Goal: Transaction & Acquisition: Book appointment/travel/reservation

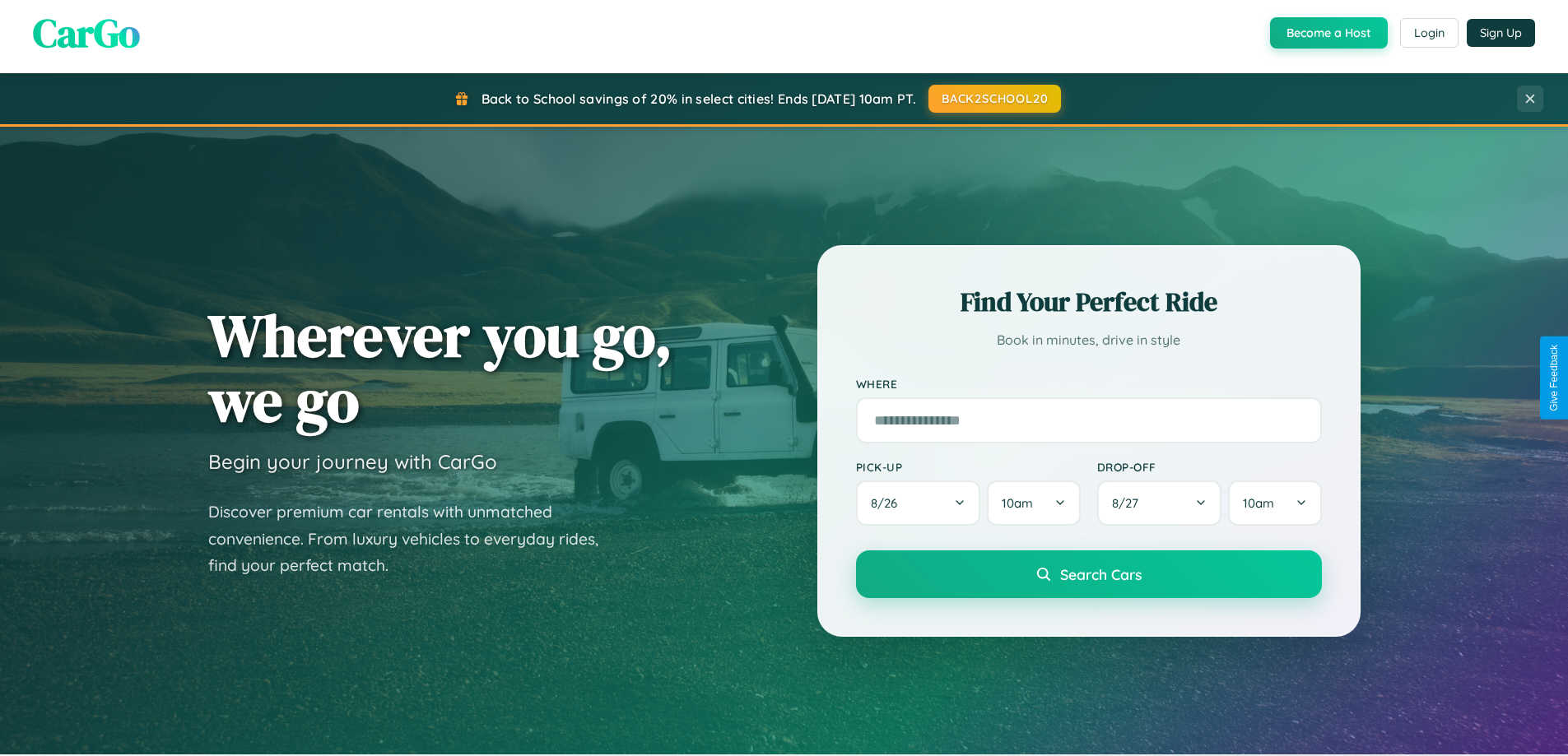
scroll to position [1132, 0]
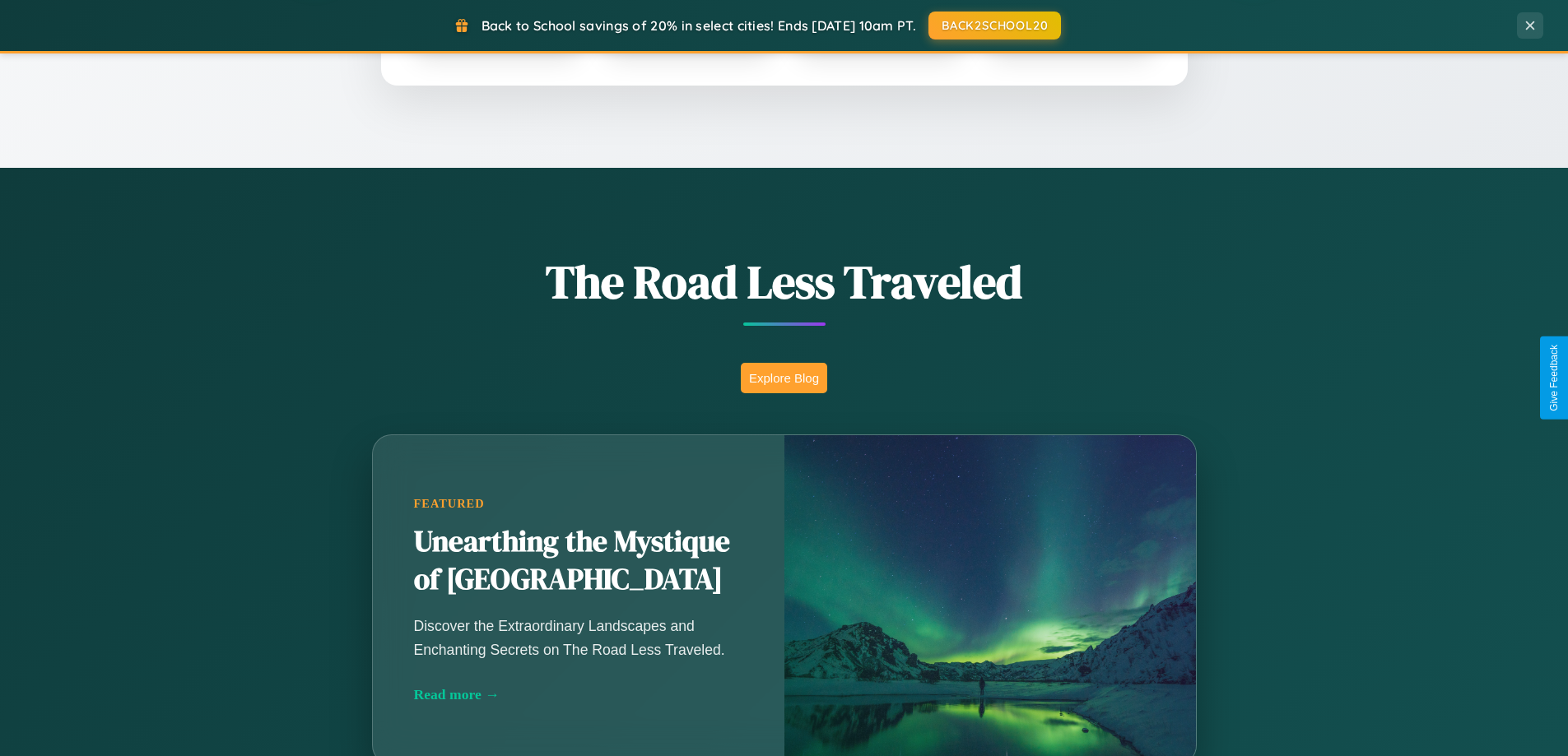
click at [784, 378] on button "Explore Blog" at bounding box center [784, 378] width 86 height 30
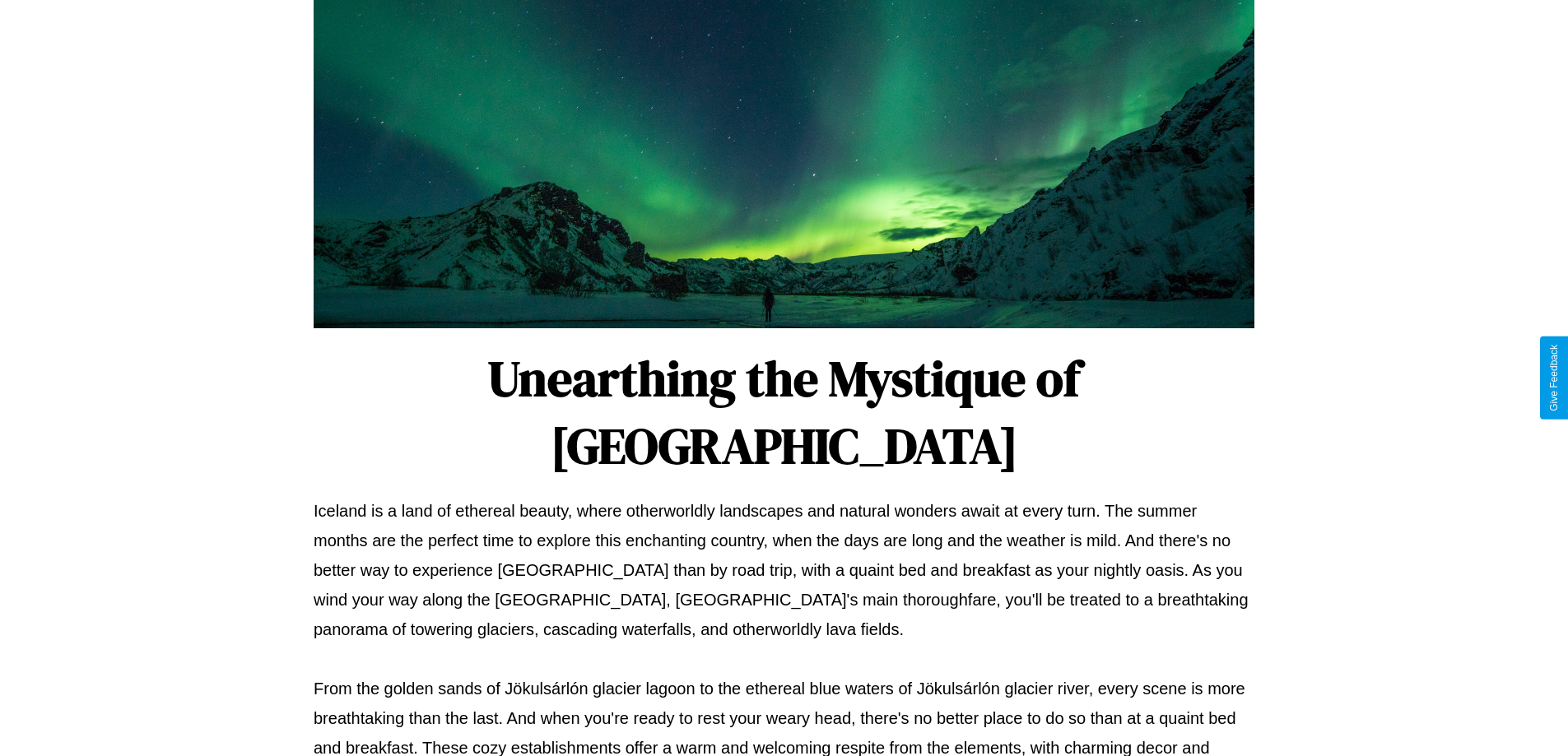
scroll to position [533, 0]
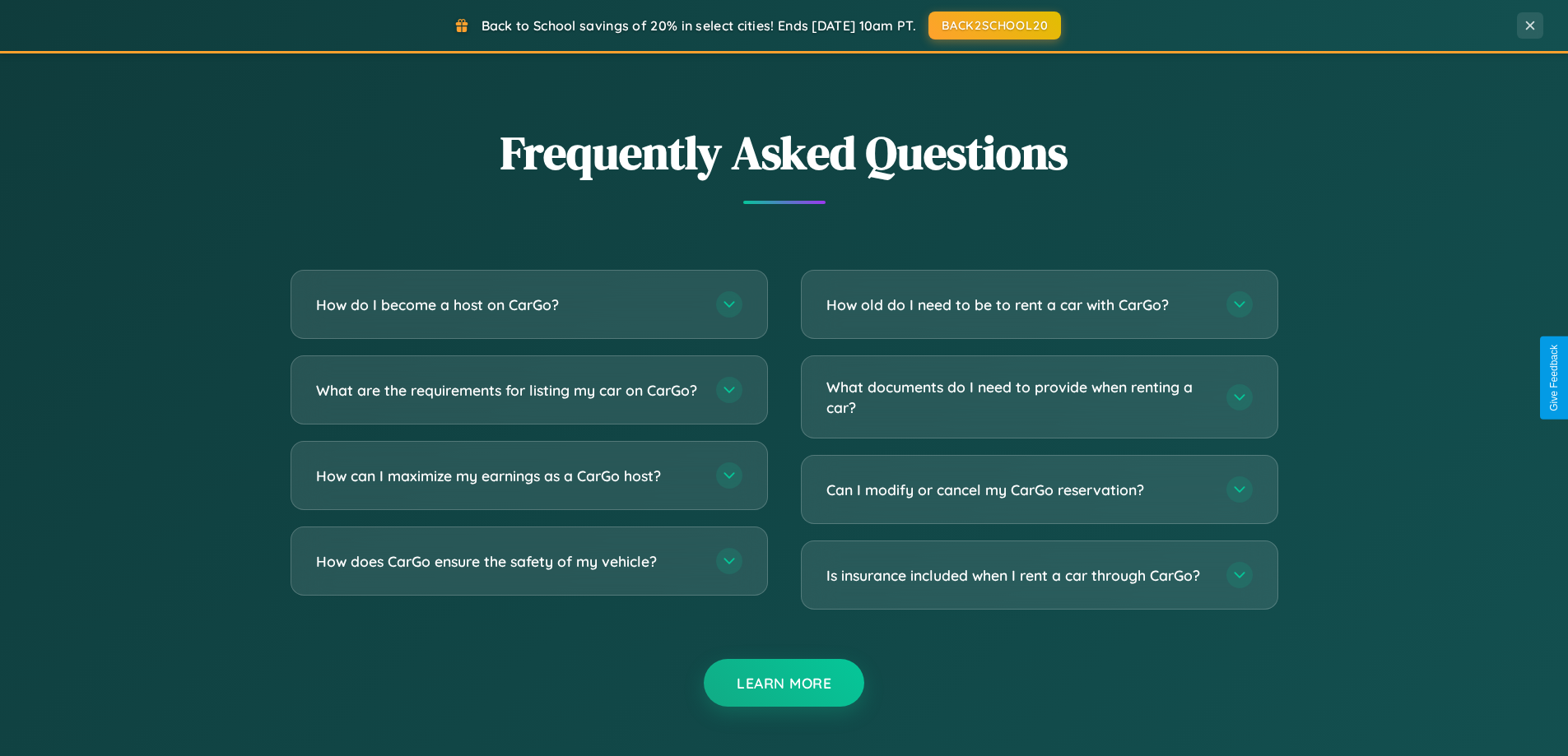
scroll to position [3166, 0]
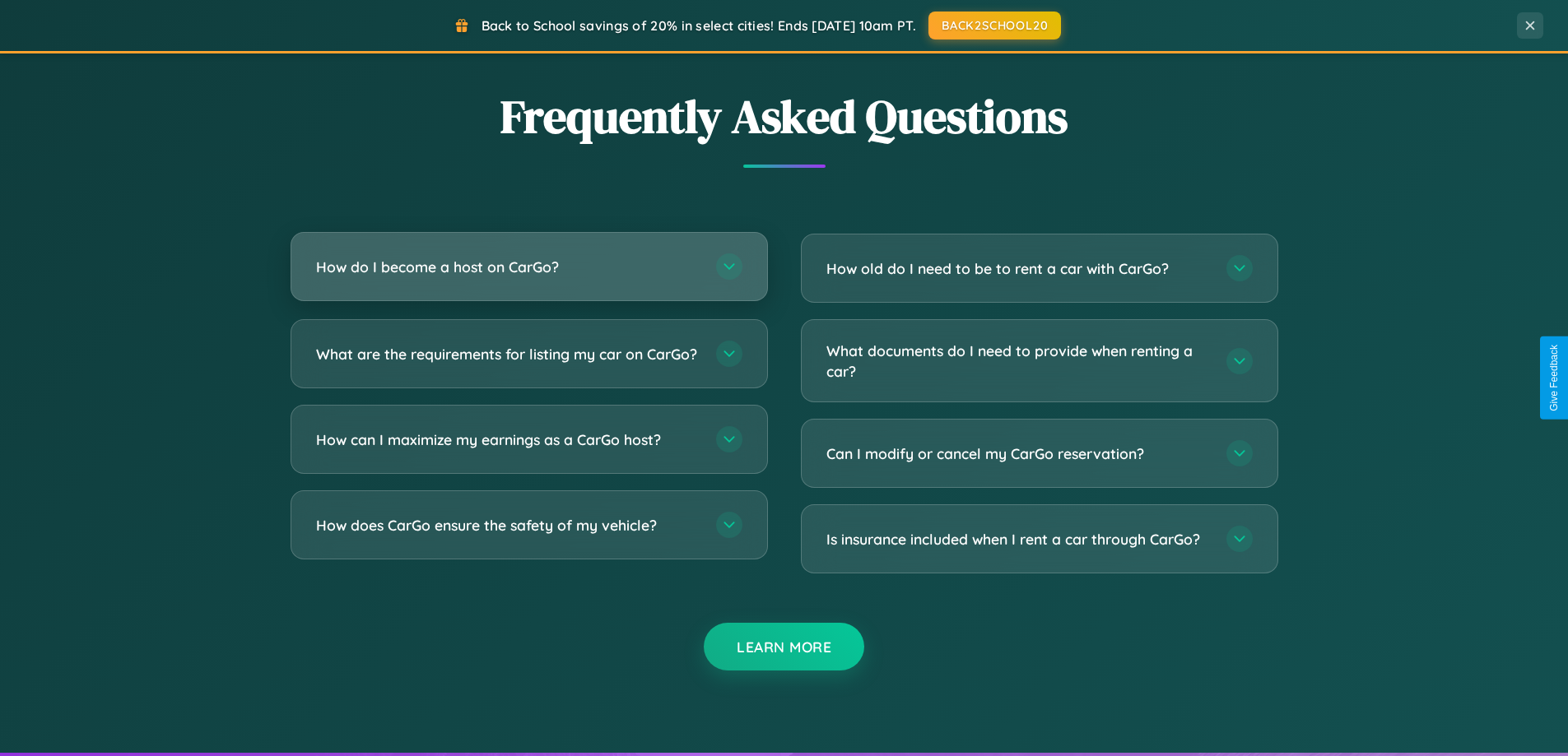
click at [528, 267] on h3 "How do I become a host on CarGo?" at bounding box center [508, 267] width 384 height 21
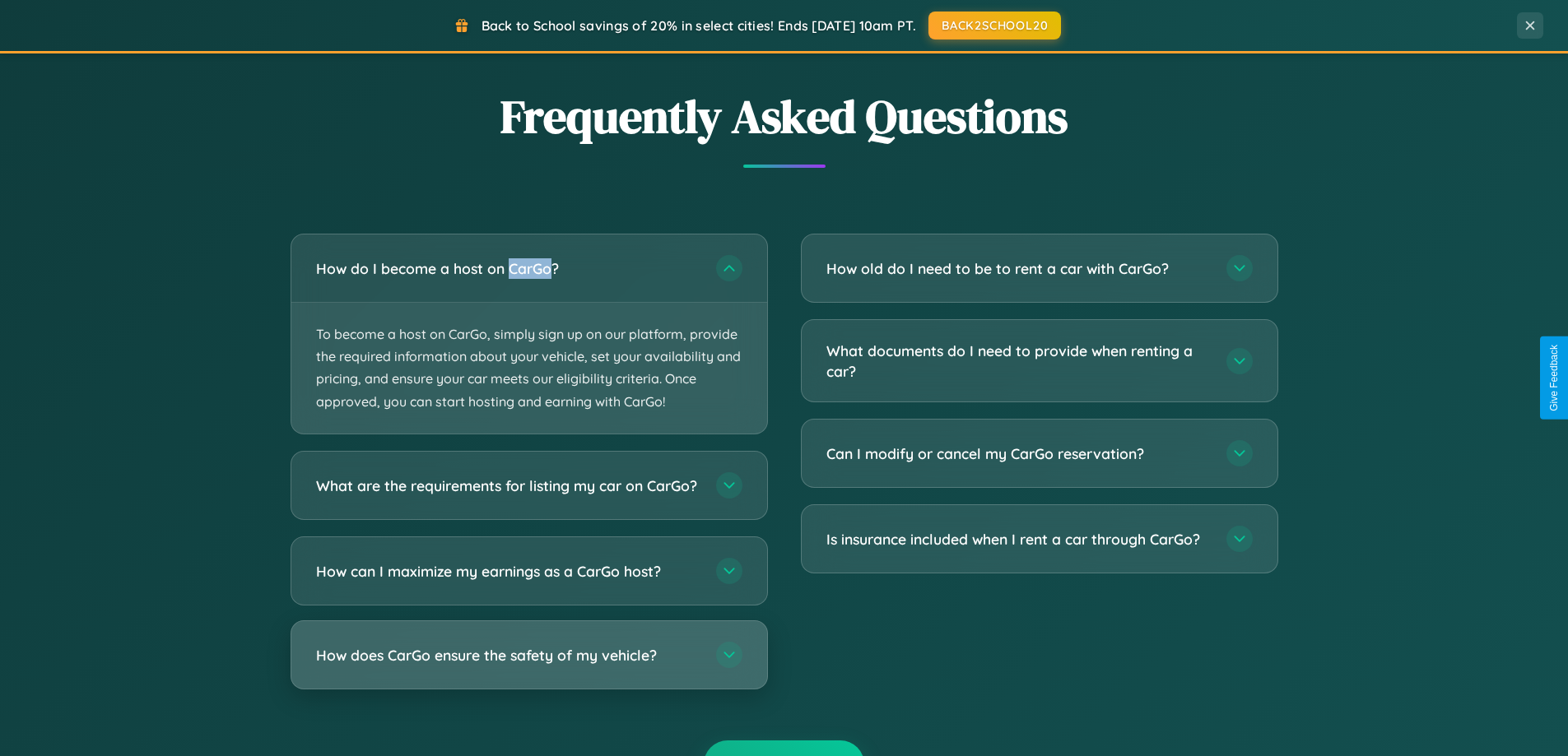
click at [528, 665] on h3 "How does CarGo ensure the safety of my vehicle?" at bounding box center [508, 654] width 384 height 21
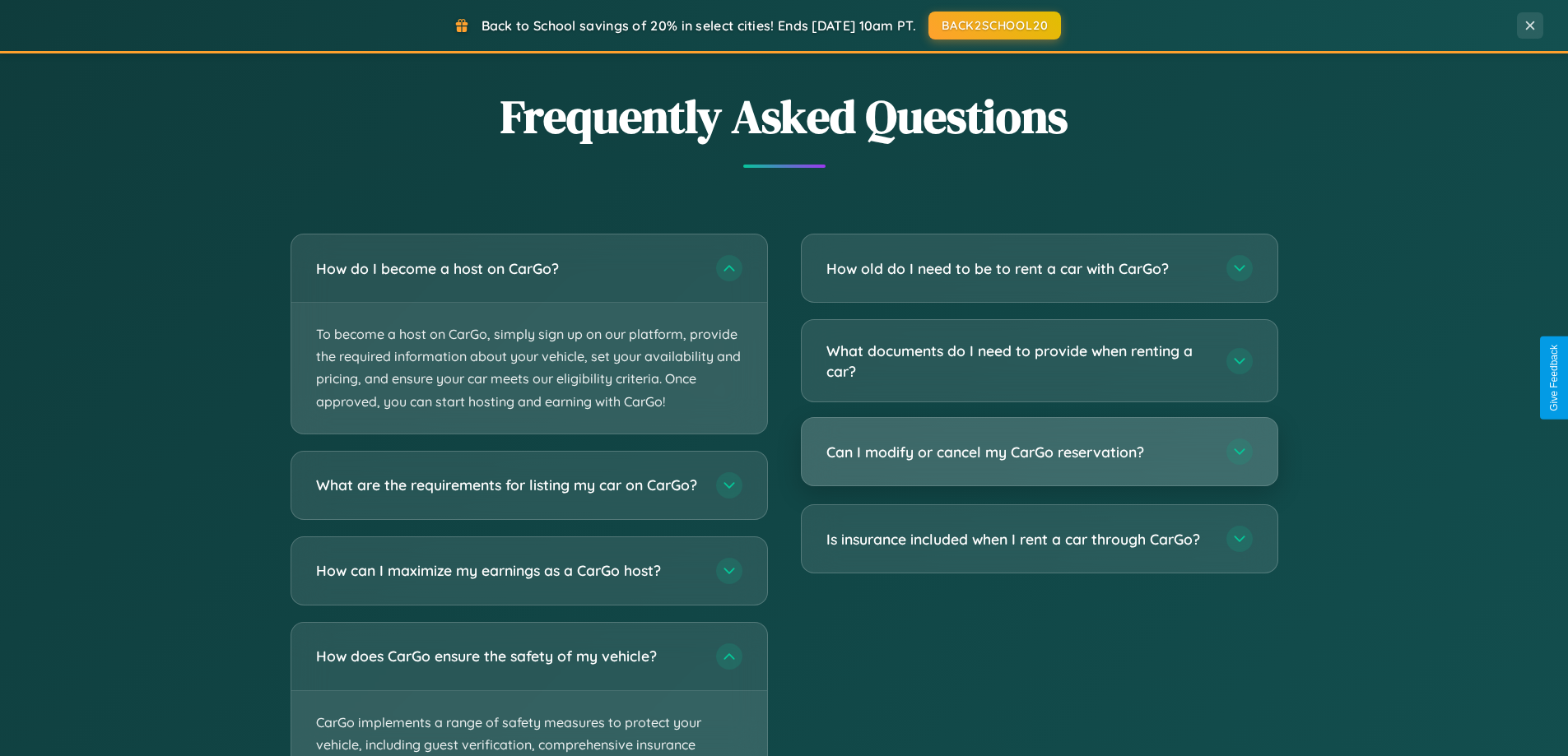
click at [1039, 452] on h3 "Can I modify or cancel my CarGo reservation?" at bounding box center [1019, 452] width 384 height 21
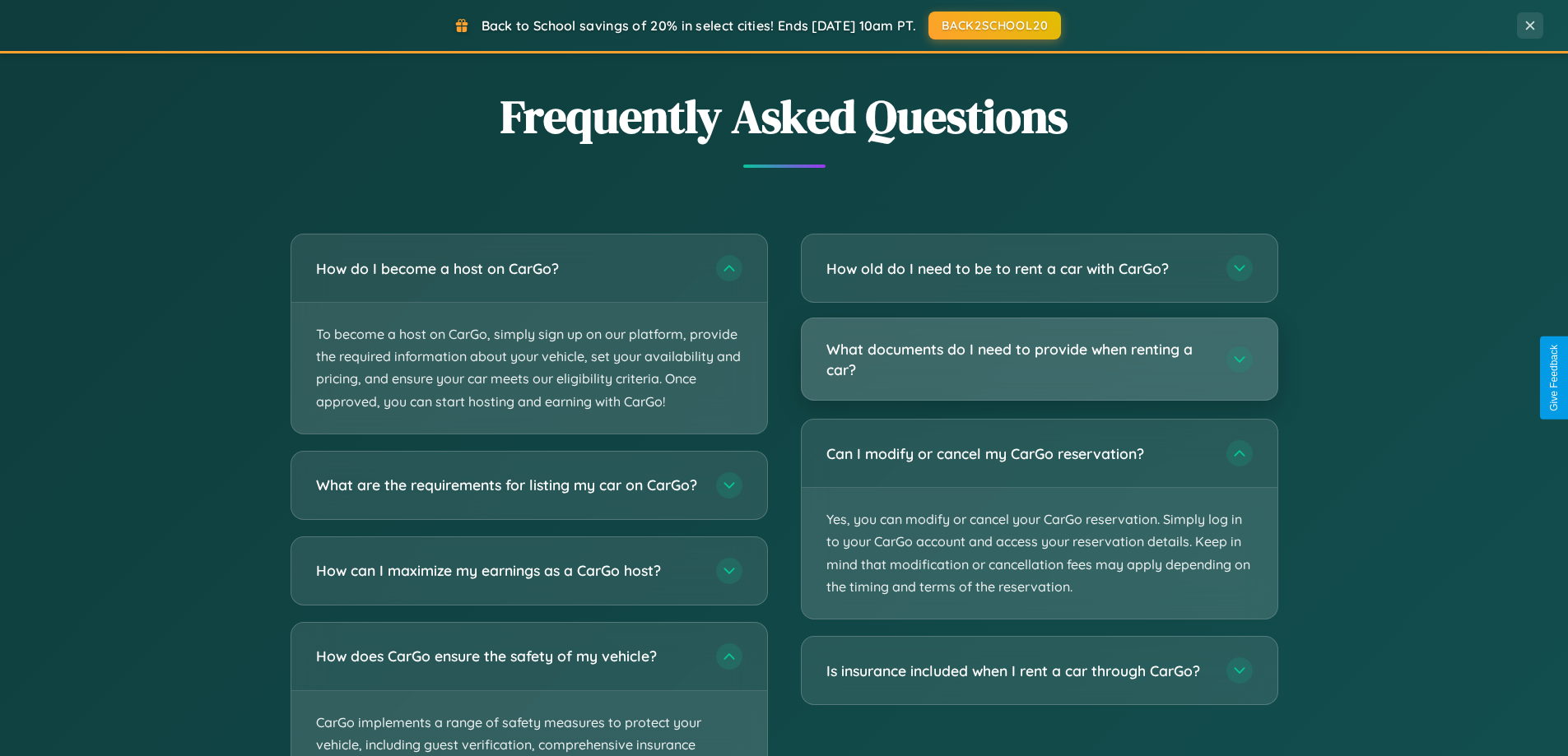
click at [1039, 360] on h3 "What documents do I need to provide when renting a car?" at bounding box center [1019, 359] width 384 height 40
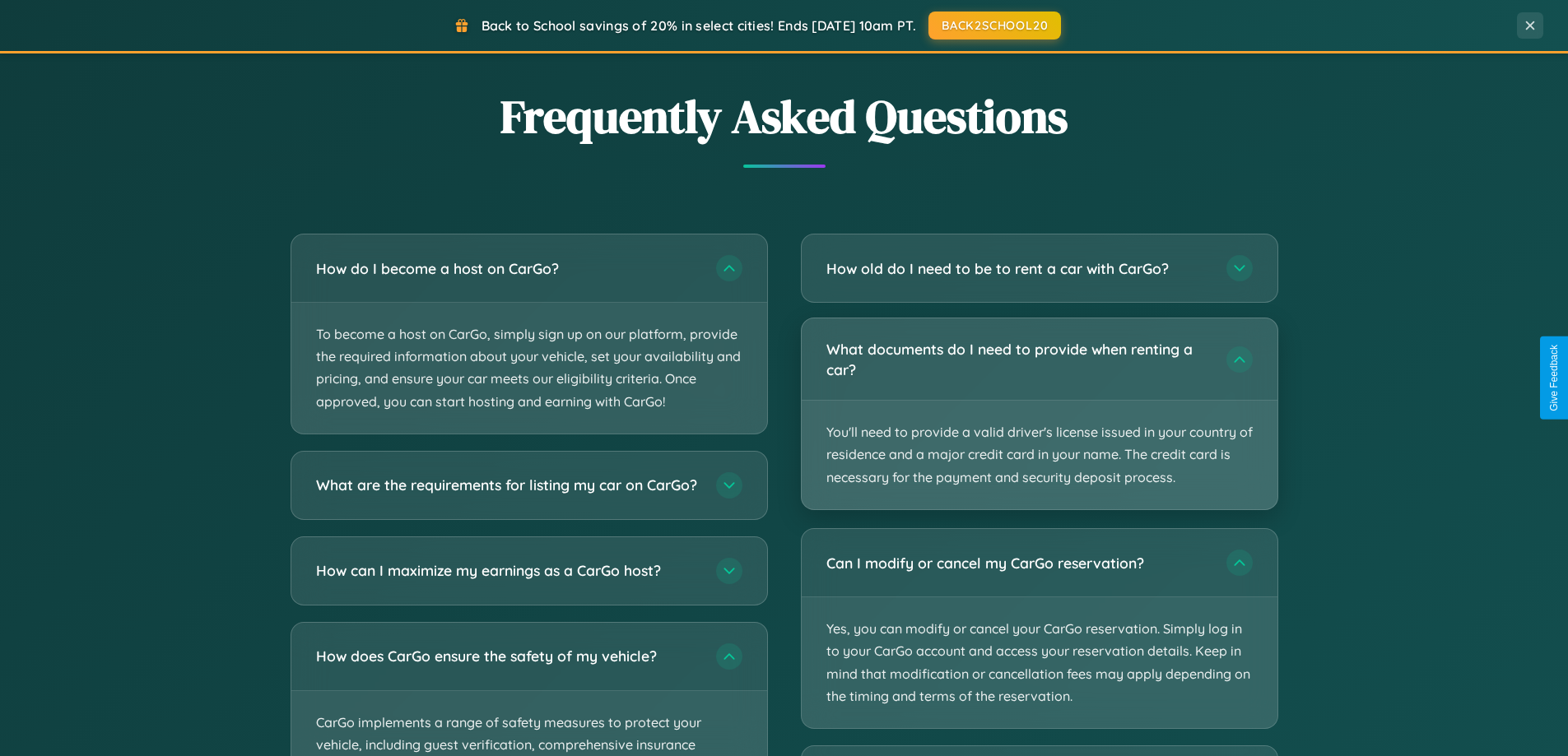
click at [1039, 413] on p "You'll need to provide a valid driver's license issued in your country of resid…" at bounding box center [1040, 455] width 476 height 108
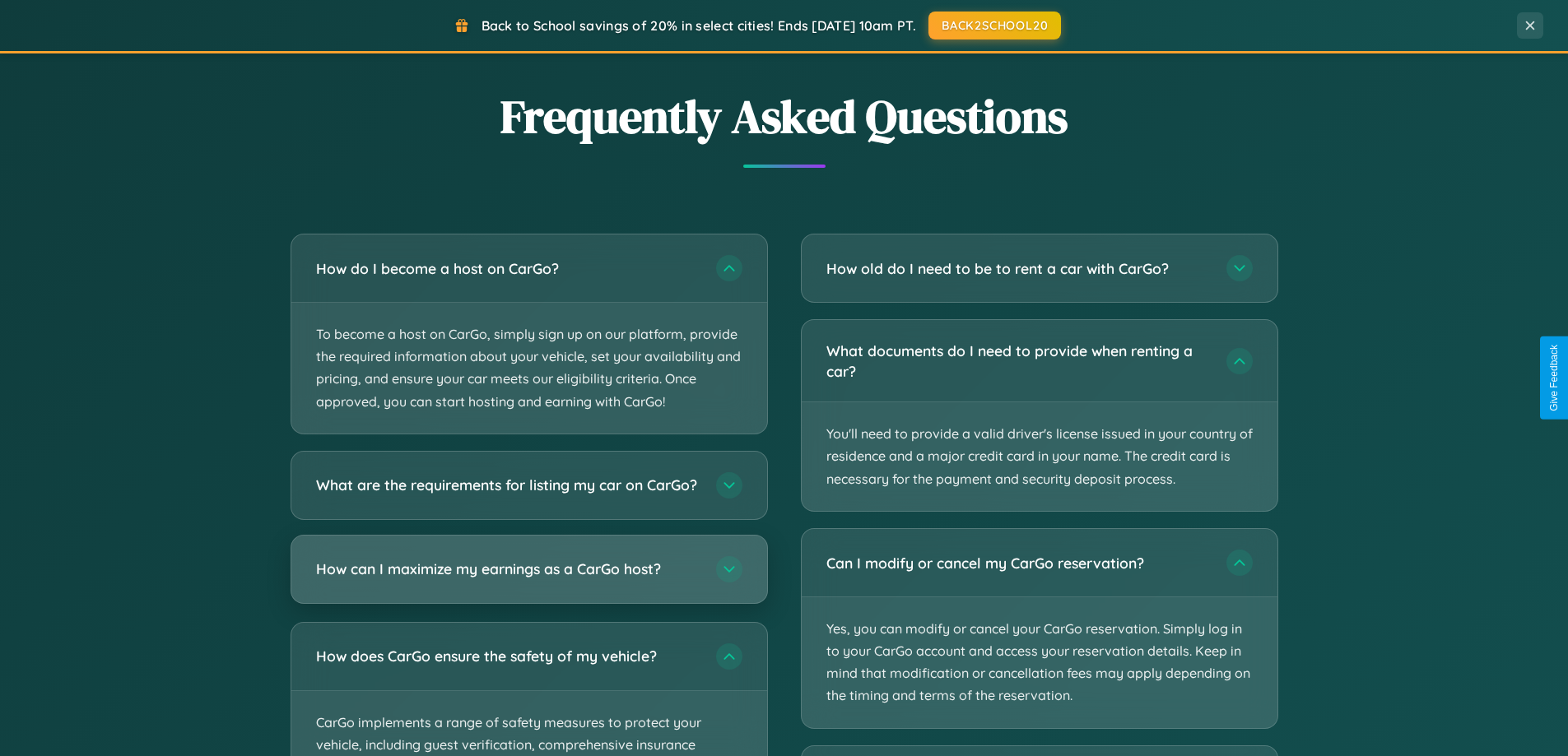
click at [528, 579] on h3 "How can I maximize my earnings as a CarGo host?" at bounding box center [508, 569] width 384 height 21
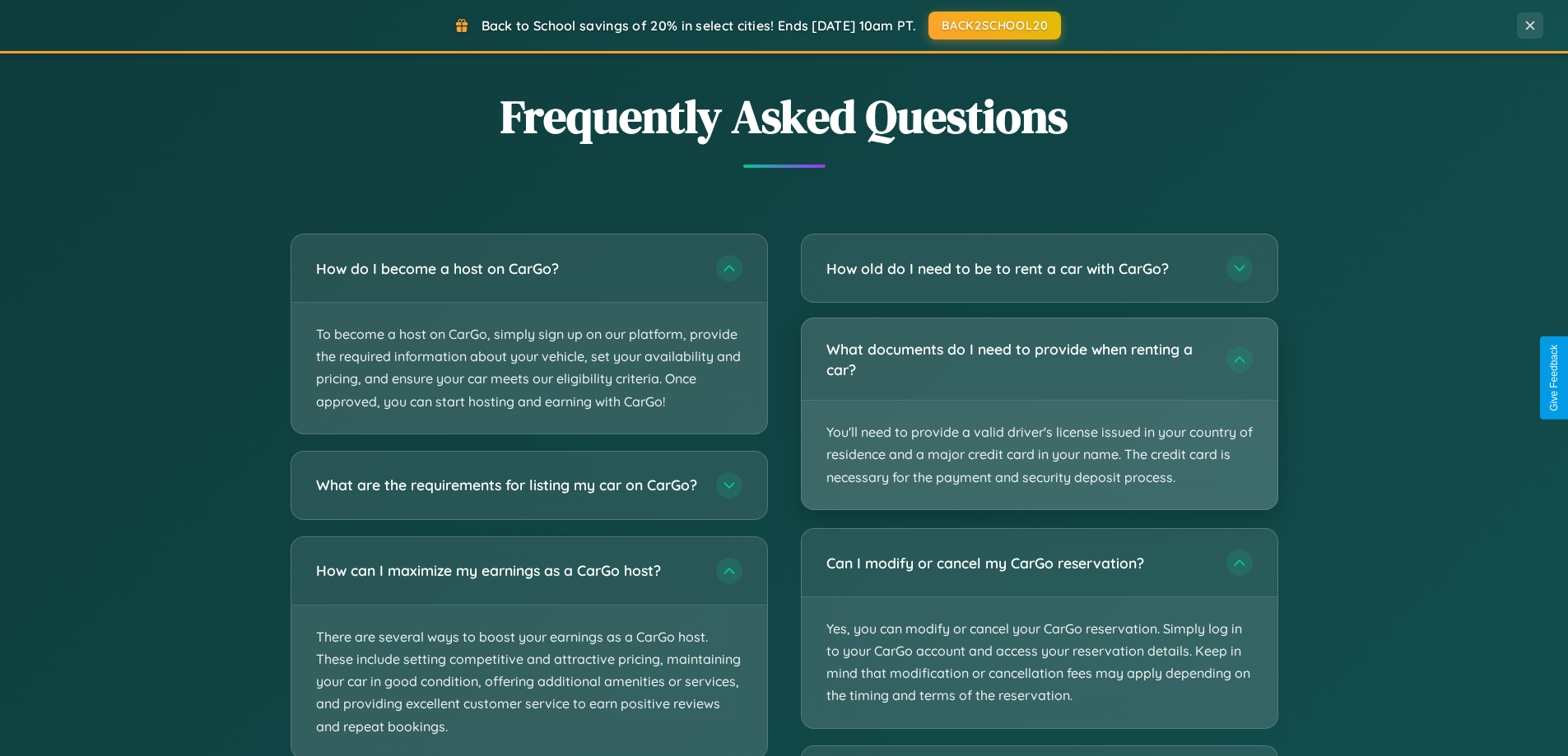
click at [1039, 415] on p "You'll need to provide a valid driver's license issued in your country of resid…" at bounding box center [1040, 455] width 476 height 108
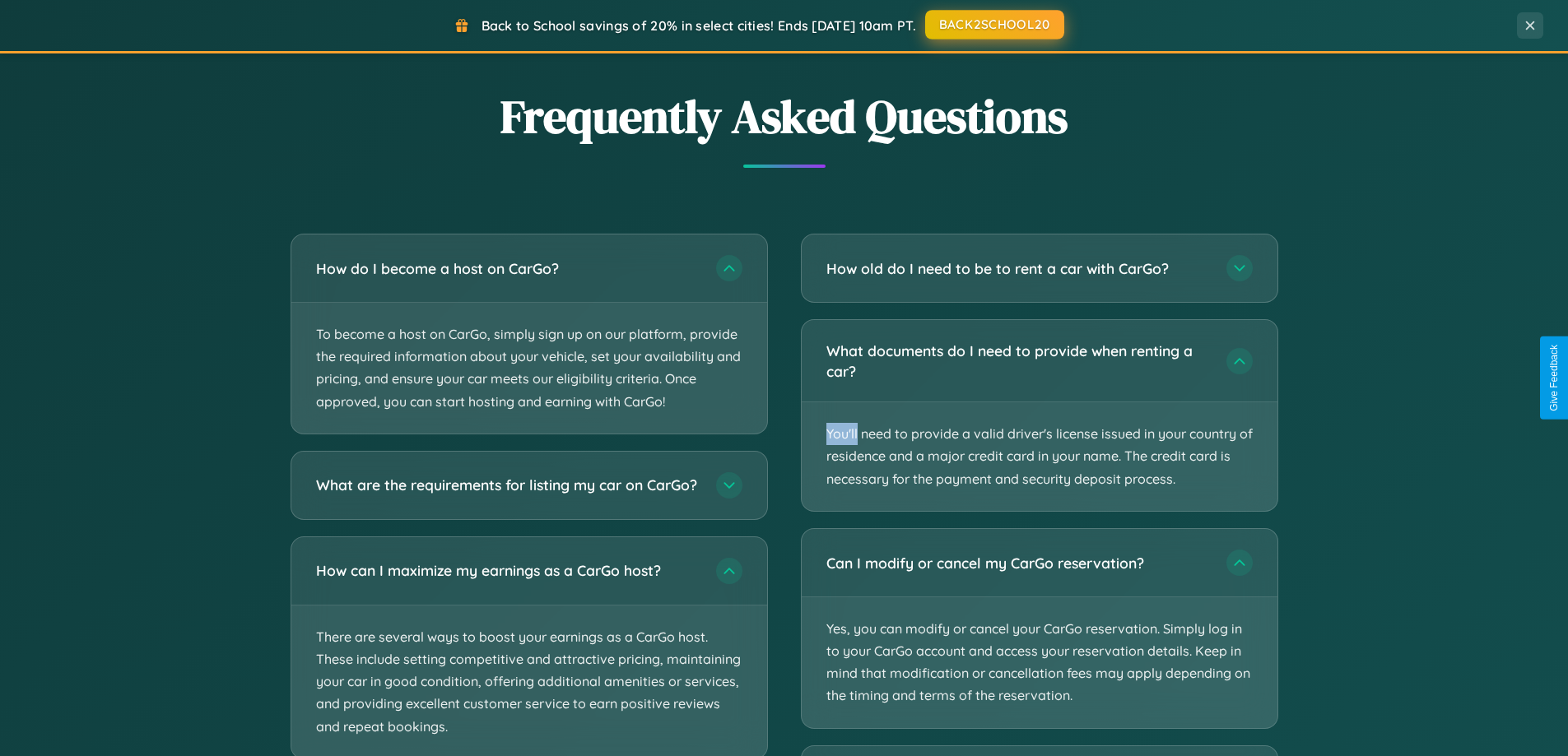
click at [994, 26] on button "BACK2SCHOOL20" at bounding box center [995, 24] width 139 height 29
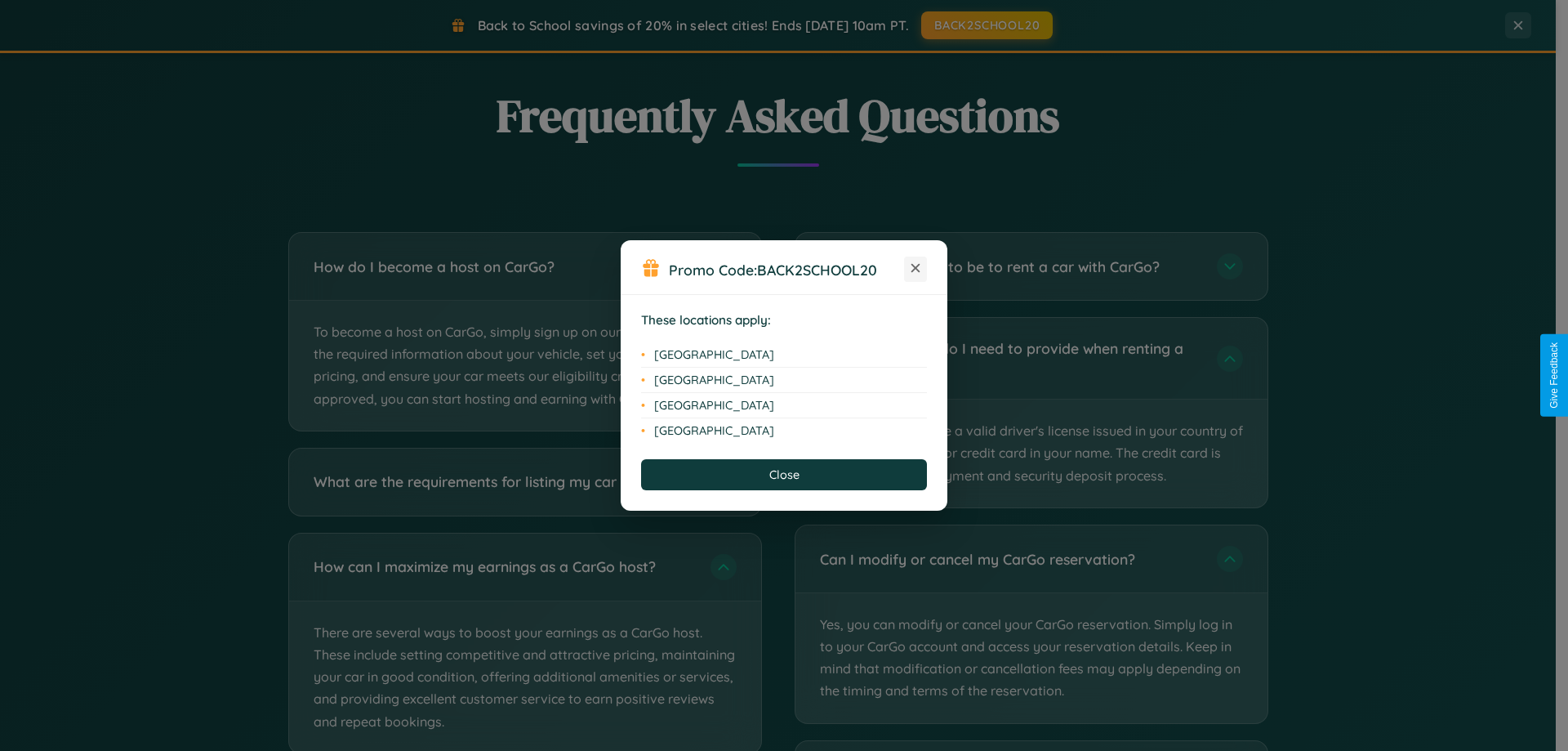
click at [916, 269] on icon at bounding box center [916, 269] width 9 height 9
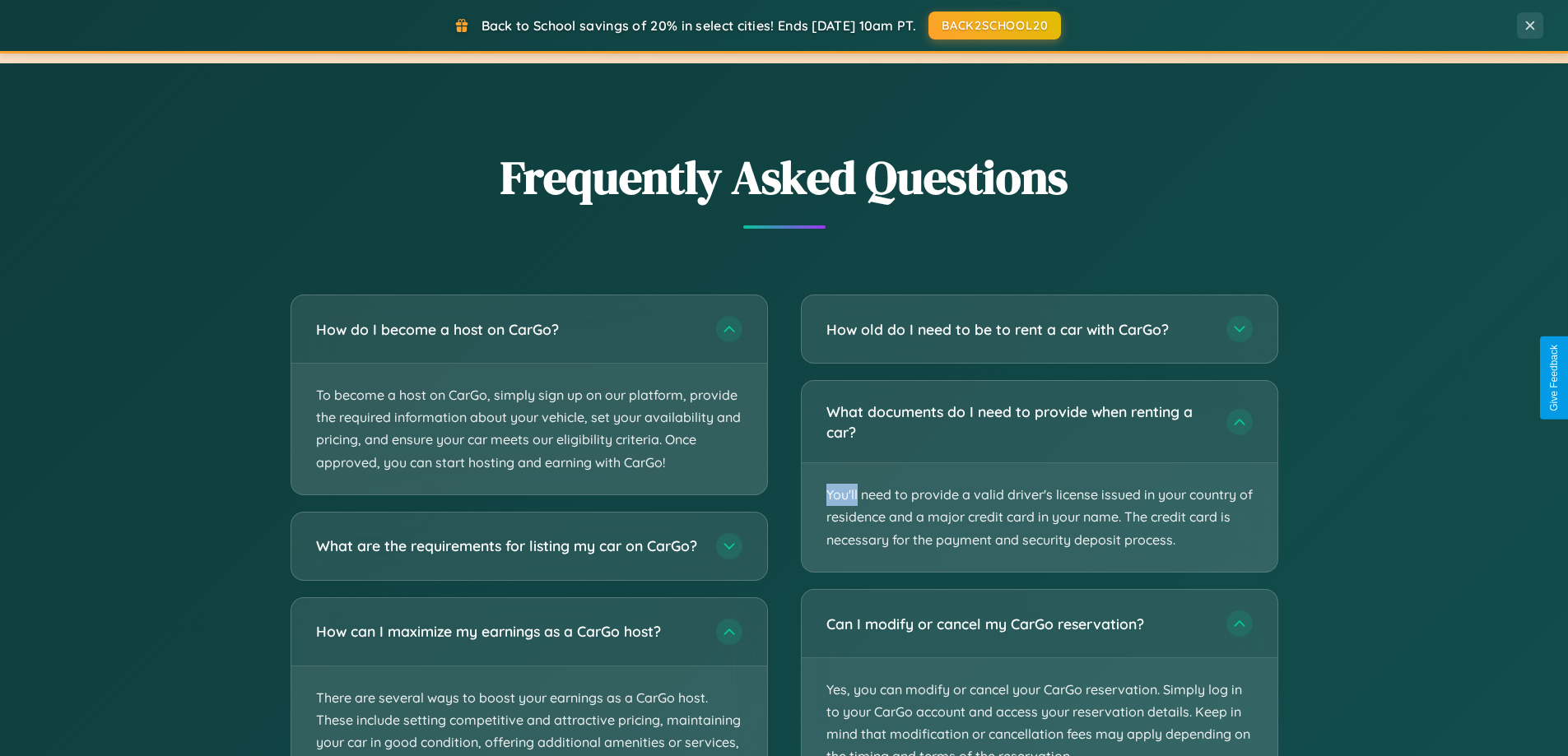
scroll to position [2644, 0]
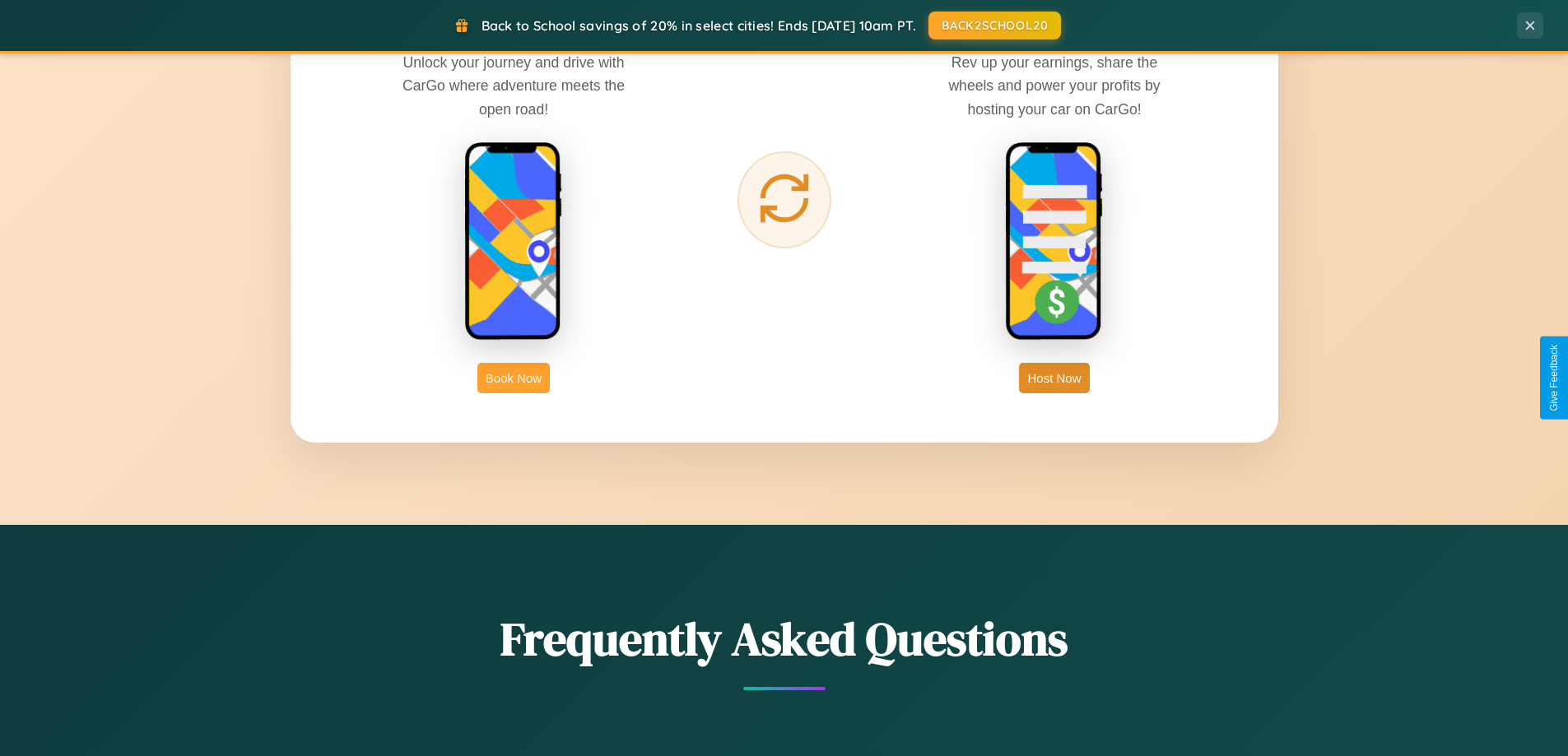
click at [514, 378] on button "Book Now" at bounding box center [514, 378] width 72 height 30
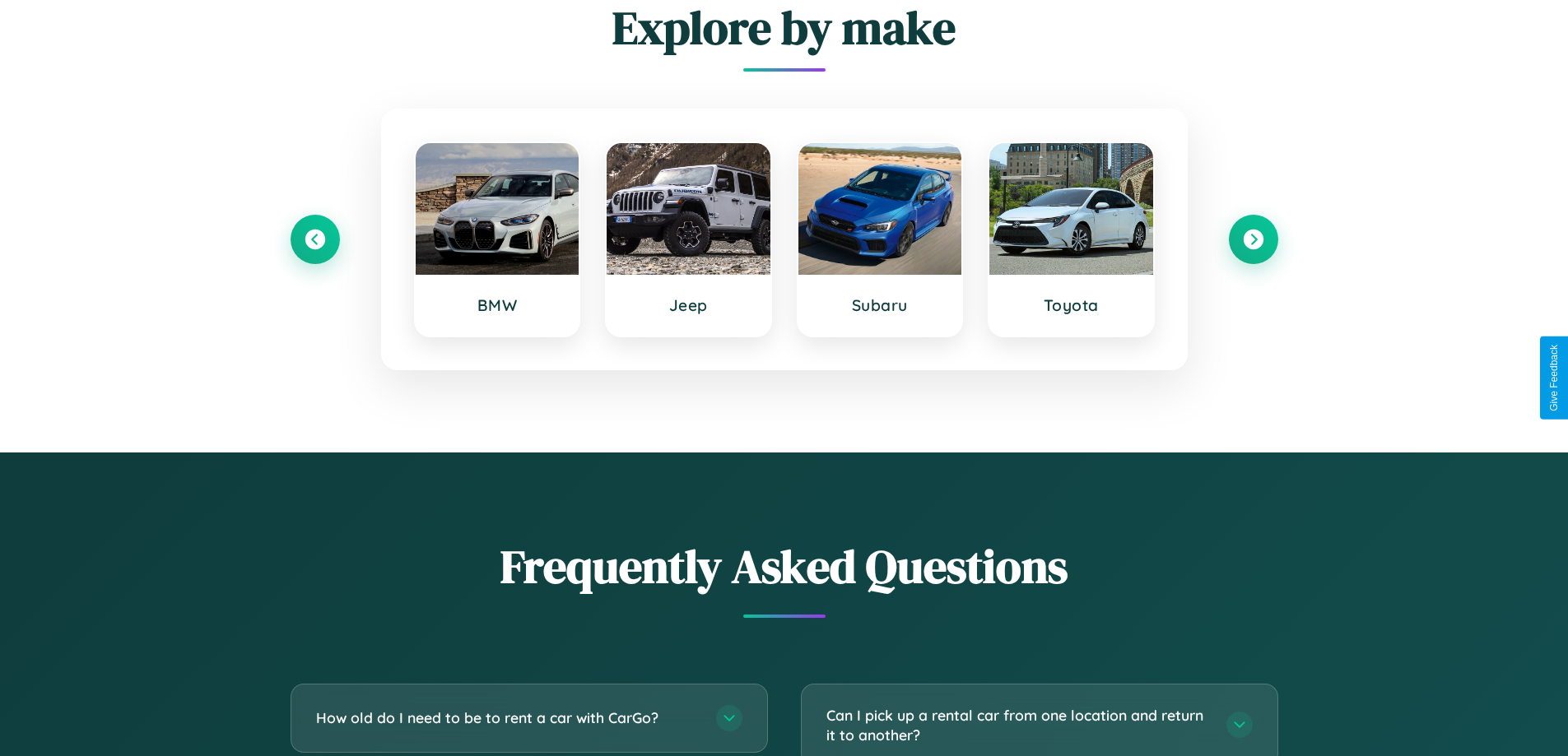
scroll to position [2892, 0]
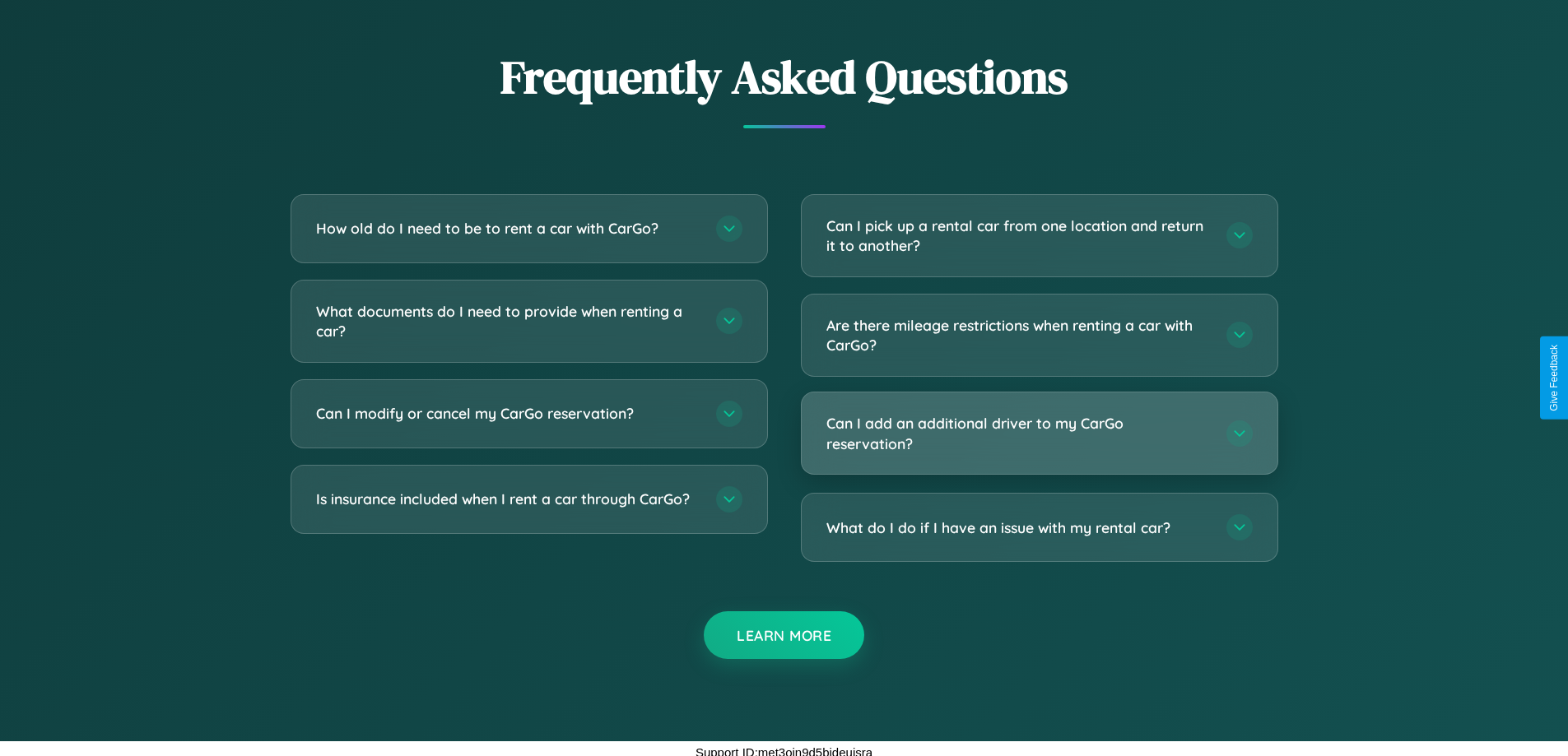
click at [1039, 433] on h3 "Can I add an additional driver to my CarGo reservation?" at bounding box center [1019, 433] width 384 height 40
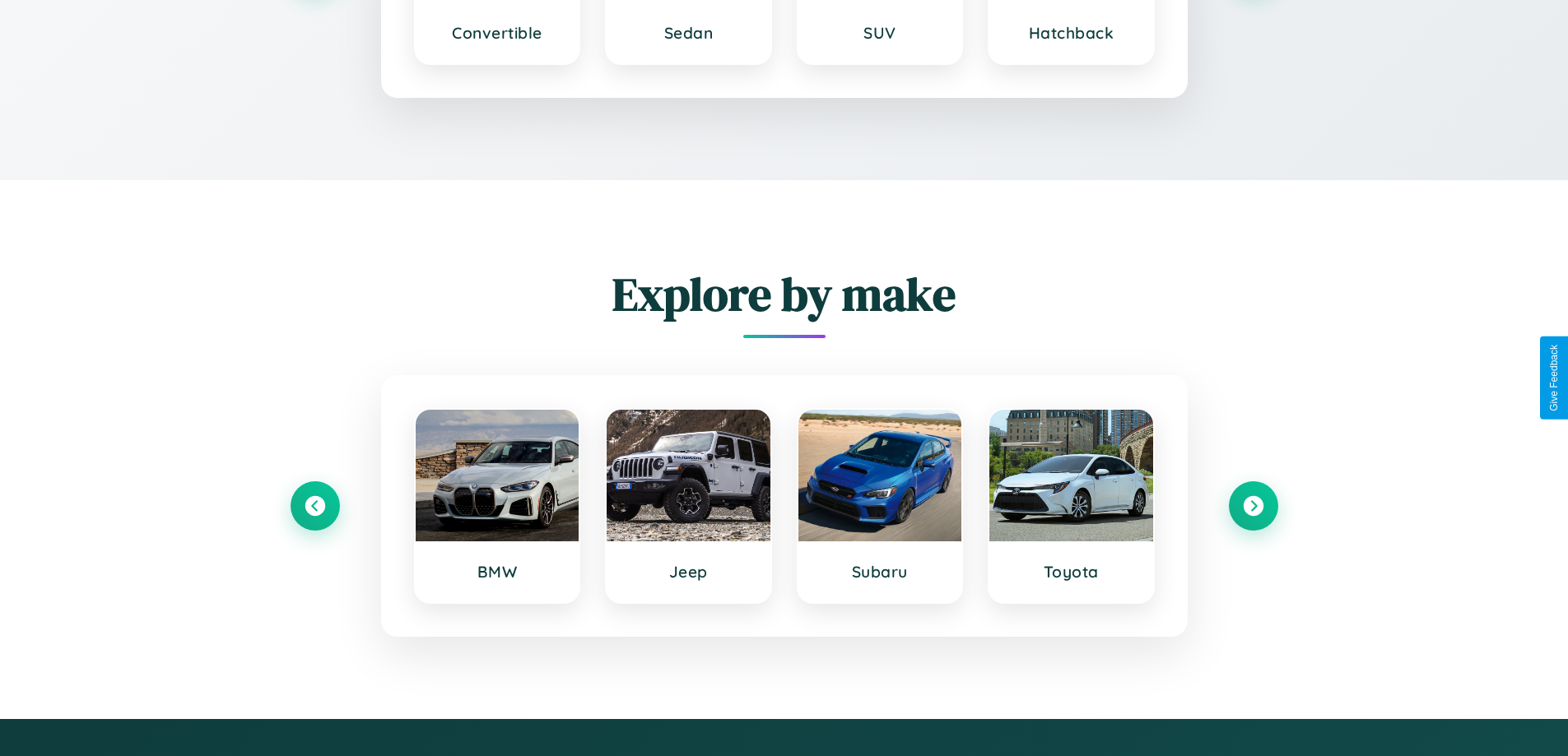
scroll to position [2744, 0]
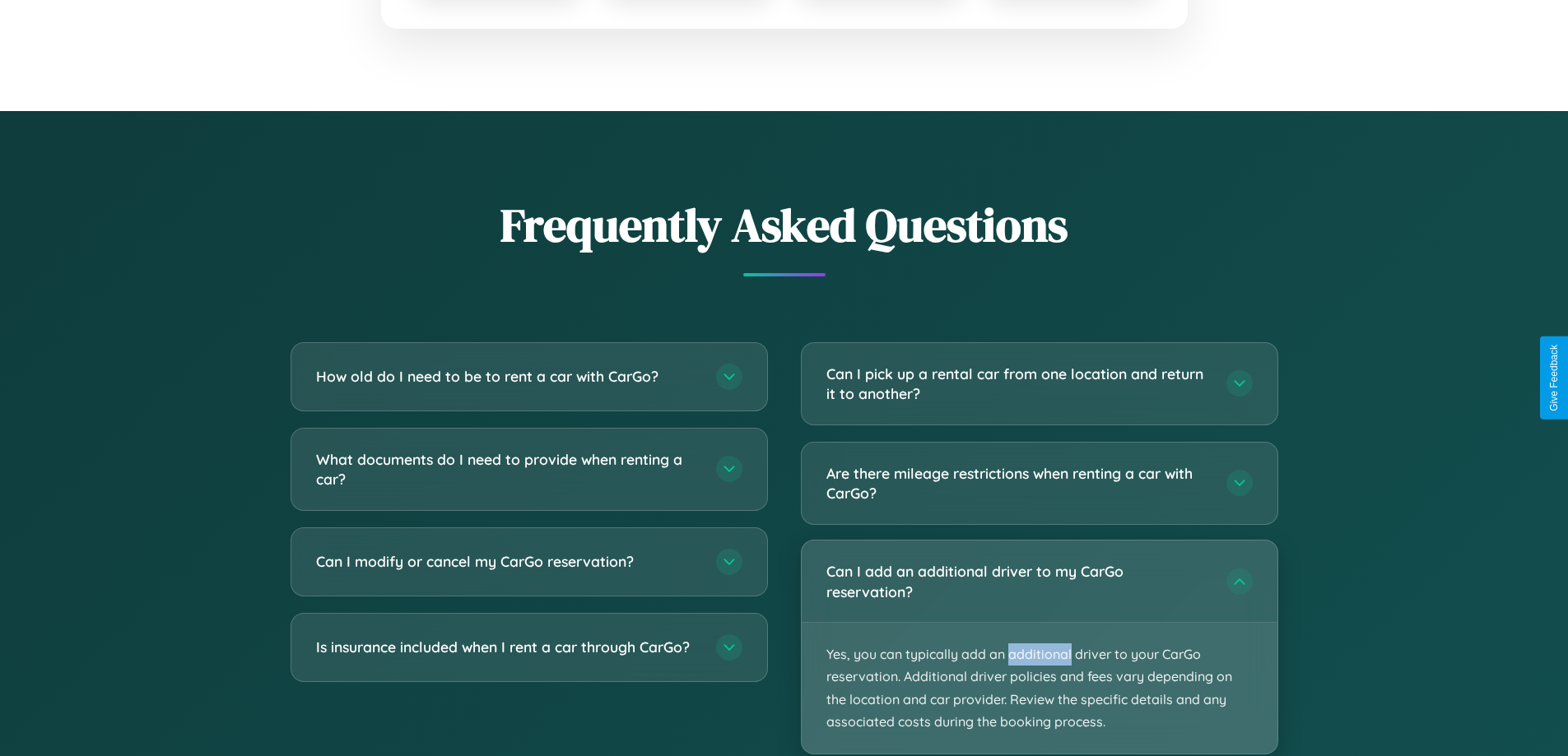
click at [1039, 648] on p "Yes, you can typically add an additional driver to your CarGo reservation. Addi…" at bounding box center [1040, 689] width 476 height 131
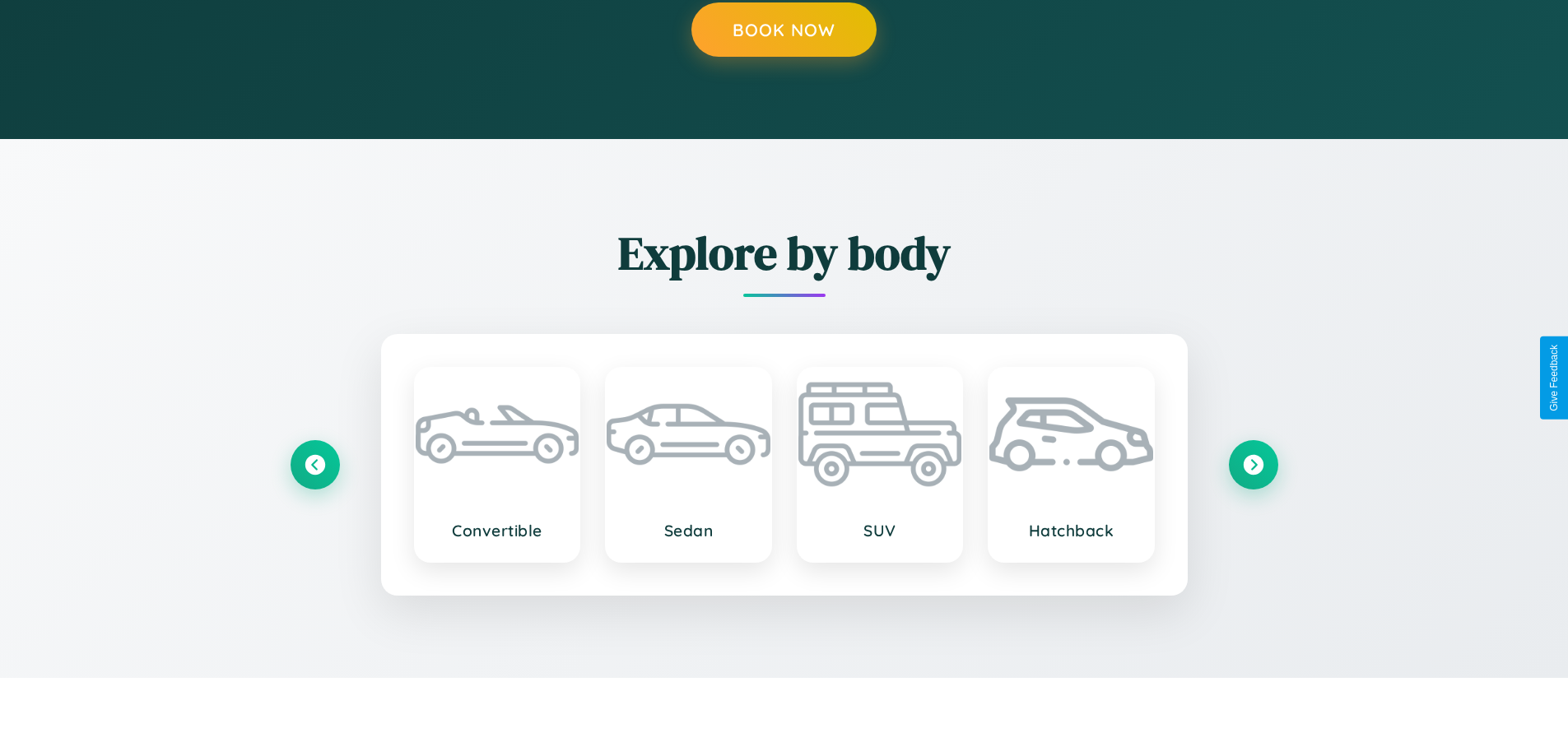
scroll to position [1669, 0]
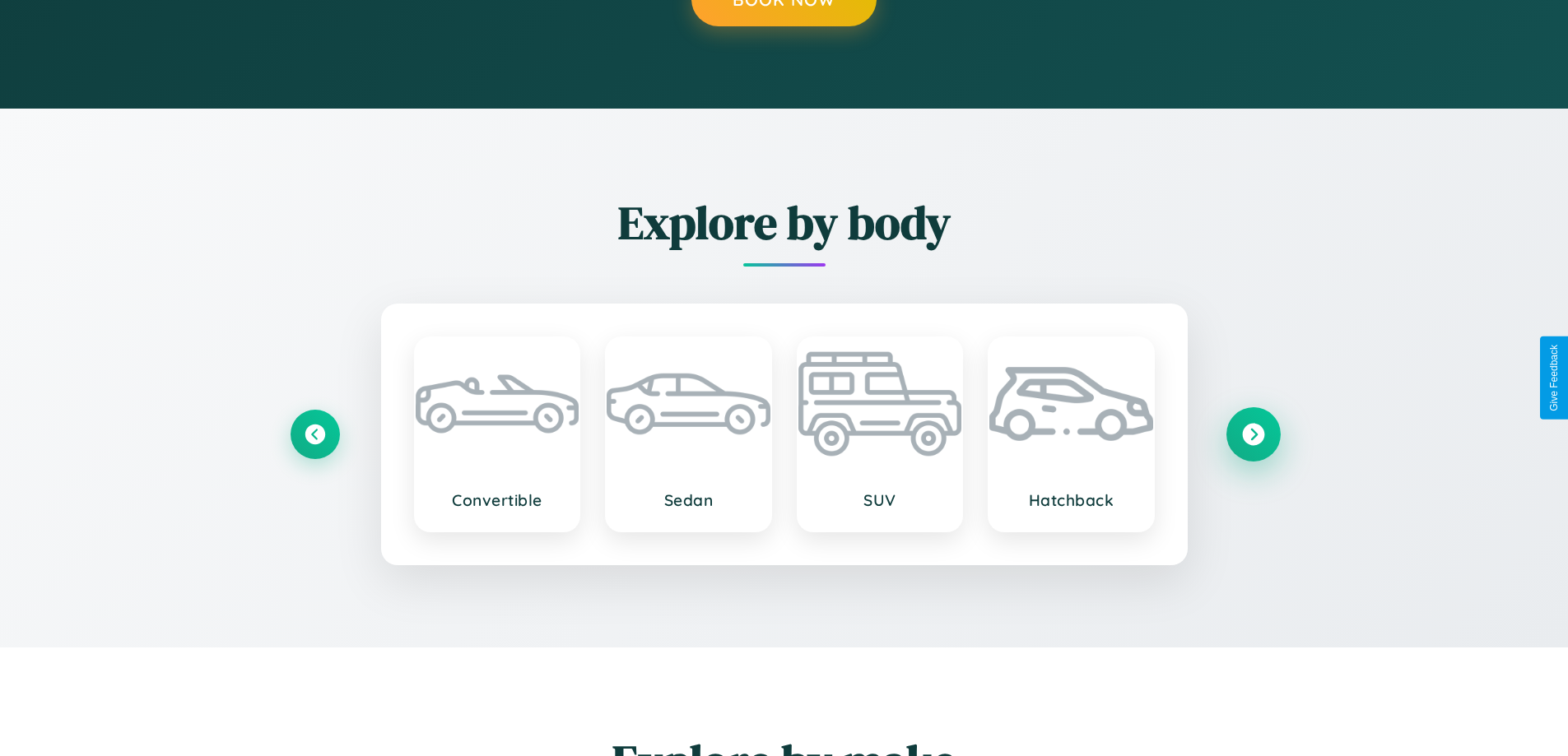
type input "*********"
click at [1253, 434] on icon at bounding box center [1252, 433] width 22 height 22
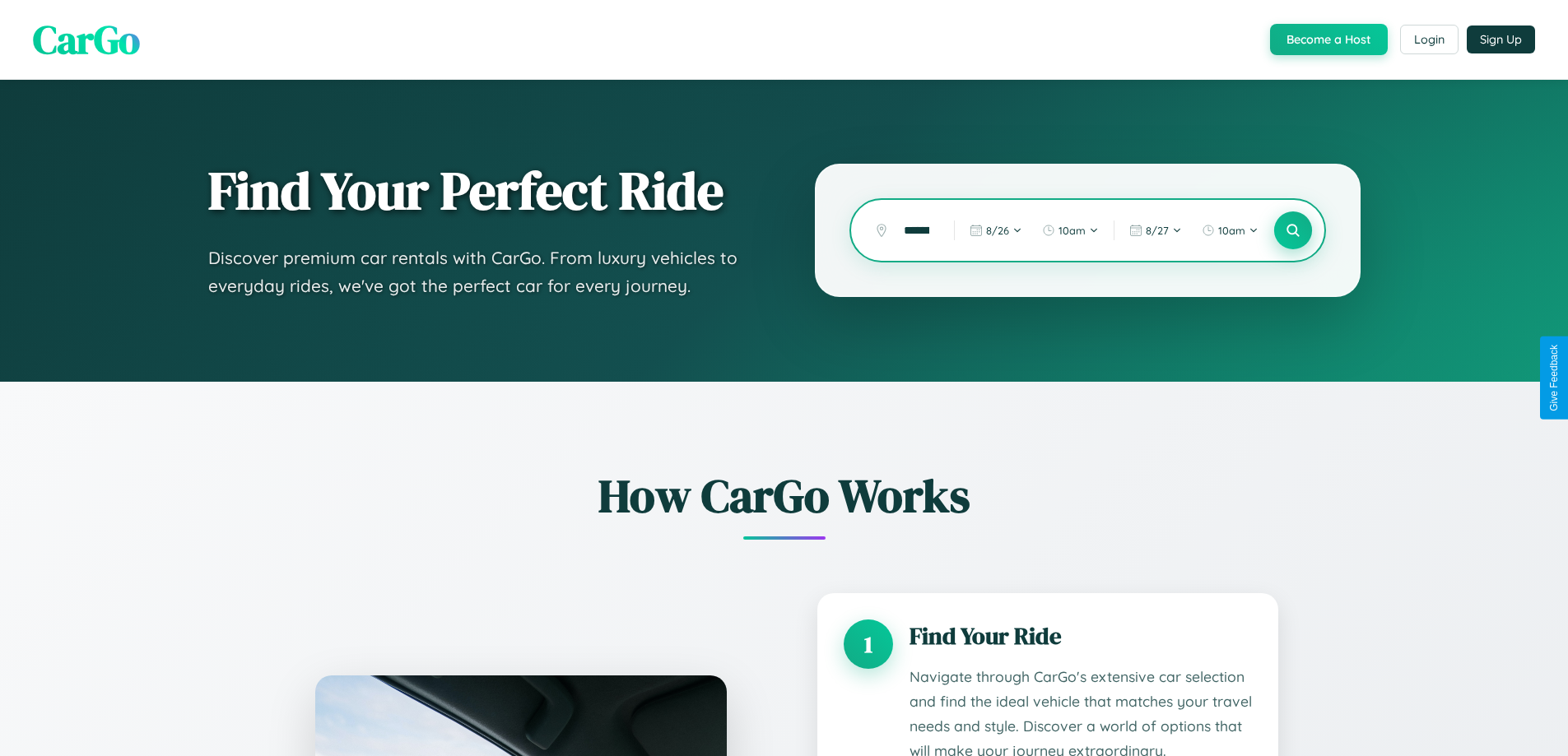
click at [1292, 231] on icon at bounding box center [1292, 231] width 15 height 15
